Goal: Task Accomplishment & Management: Use online tool/utility

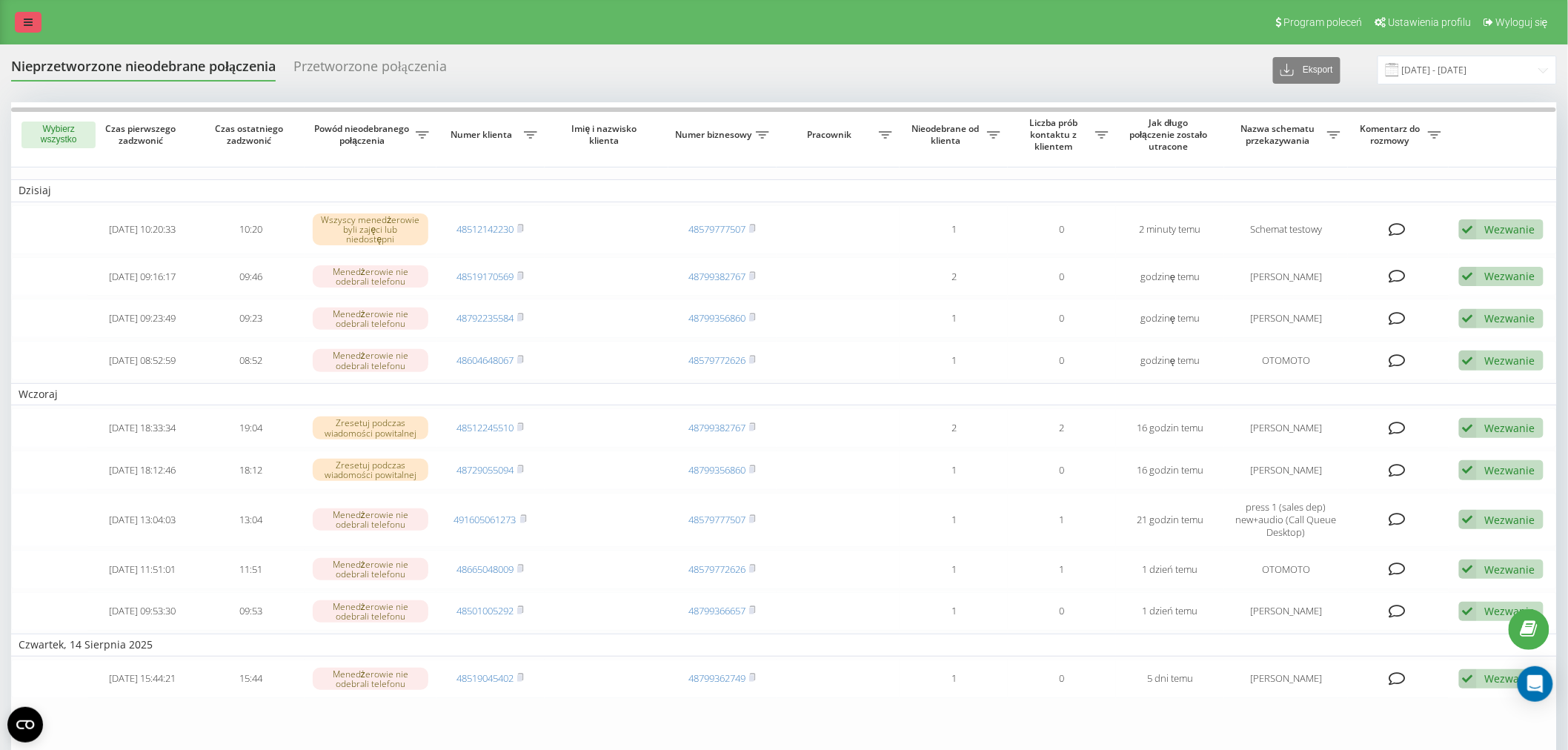
click at [38, 29] on link at bounding box center [27, 21] width 26 height 20
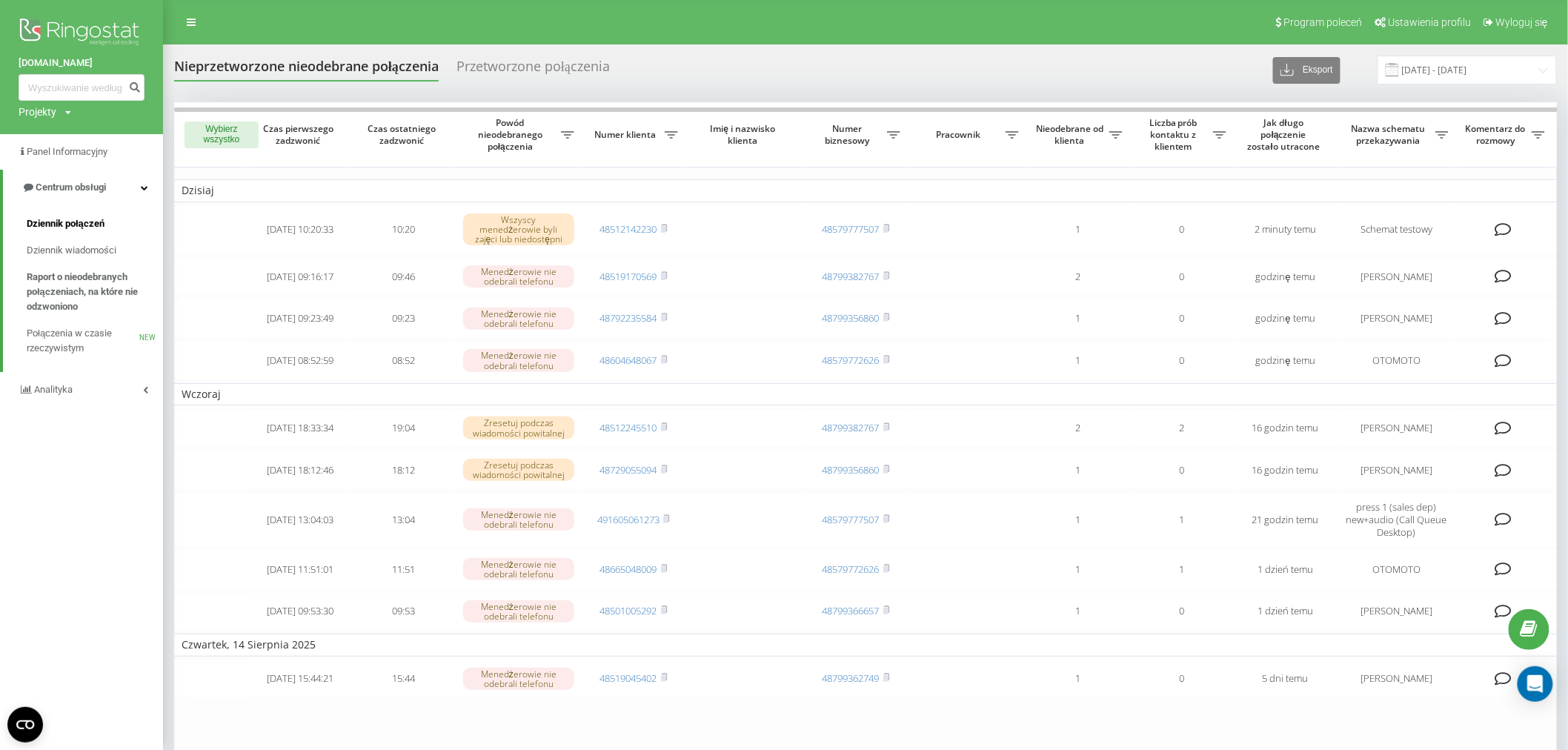
click at [80, 219] on span "Dziennik połączeń" at bounding box center [65, 224] width 78 height 15
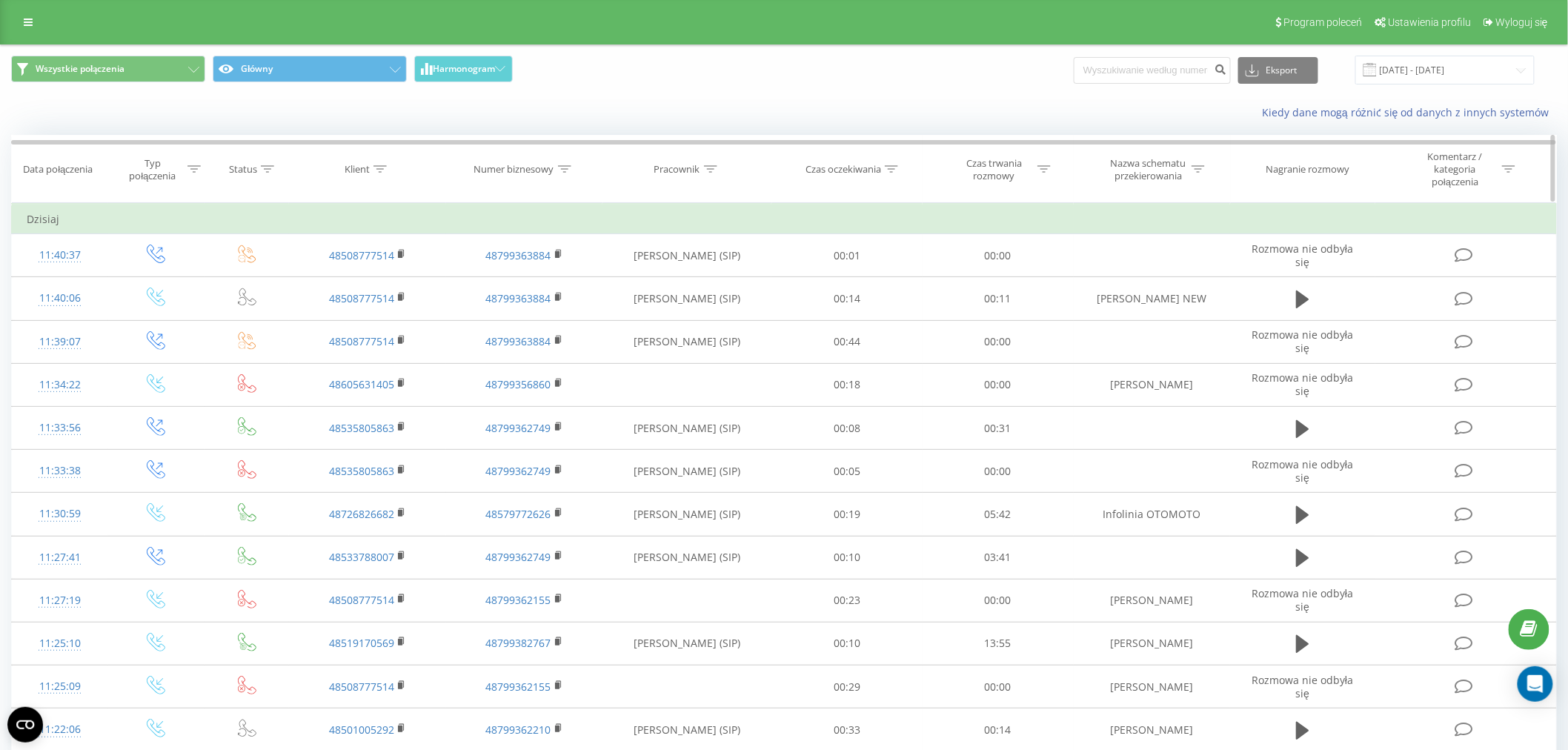
click at [712, 167] on icon at bounding box center [711, 169] width 14 height 8
click at [696, 278] on input "text" at bounding box center [688, 282] width 130 height 26
type input "matuszak"
click at [725, 311] on span "OK" at bounding box center [719, 311] width 42 height 23
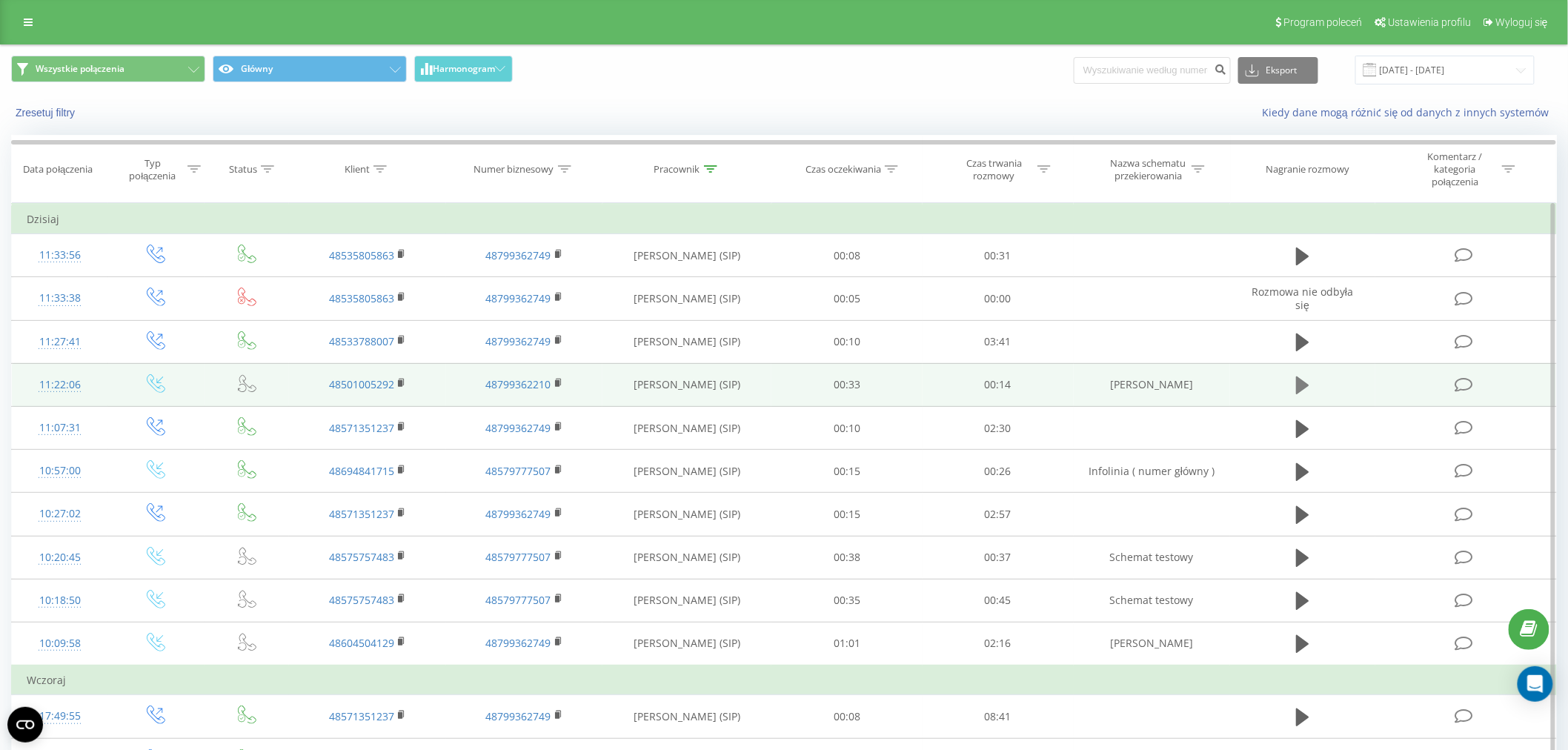
click at [1301, 388] on icon at bounding box center [1303, 385] width 14 height 18
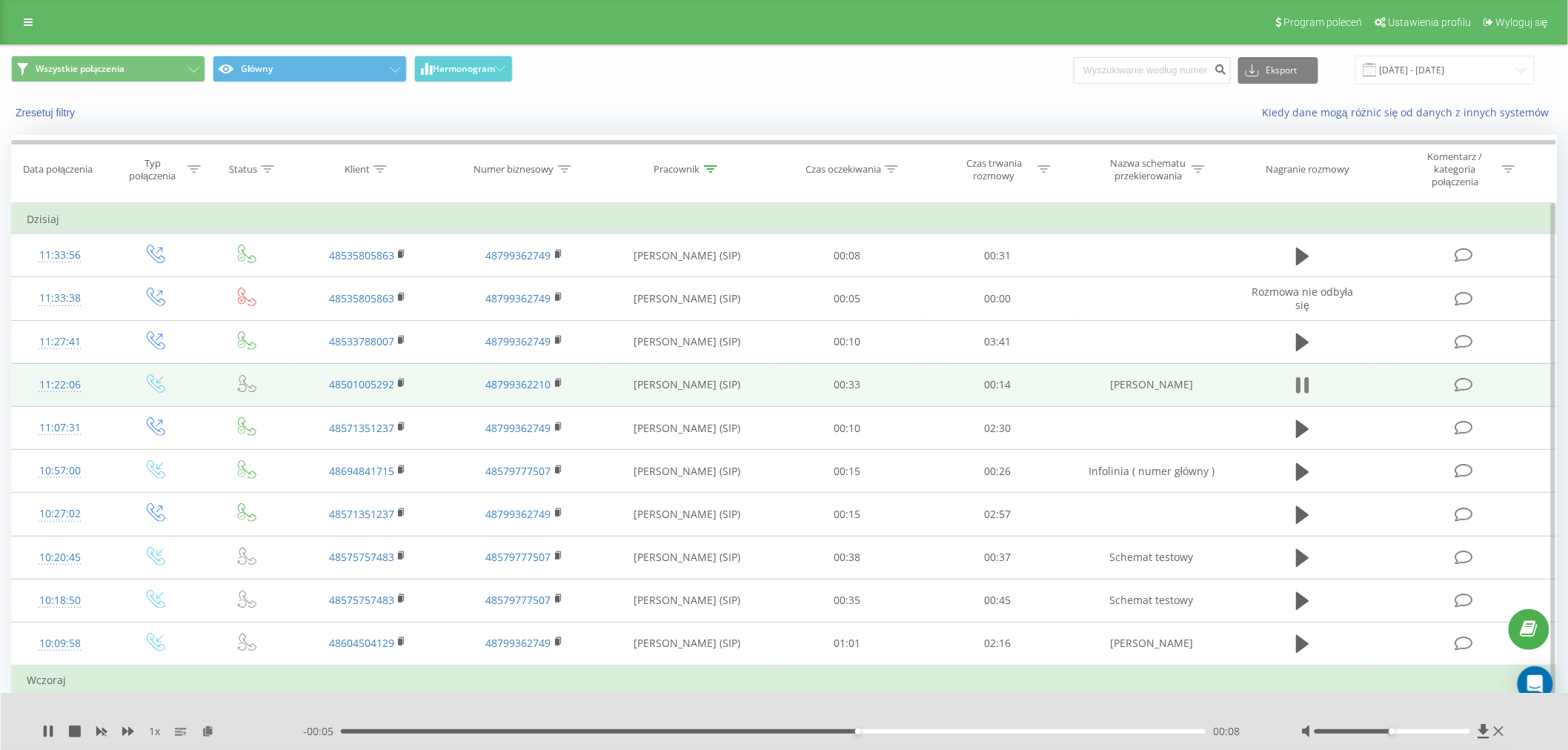
click at [1299, 387] on icon at bounding box center [1303, 385] width 14 height 20
